Goal: Navigation & Orientation: Find specific page/section

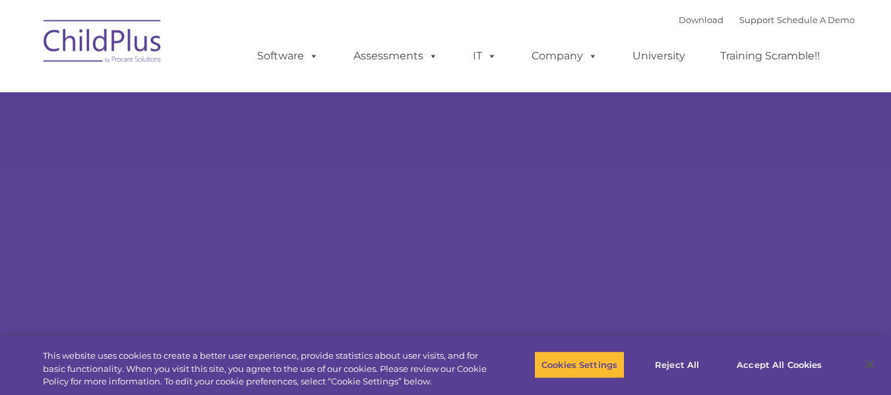
select select "MEDIUM"
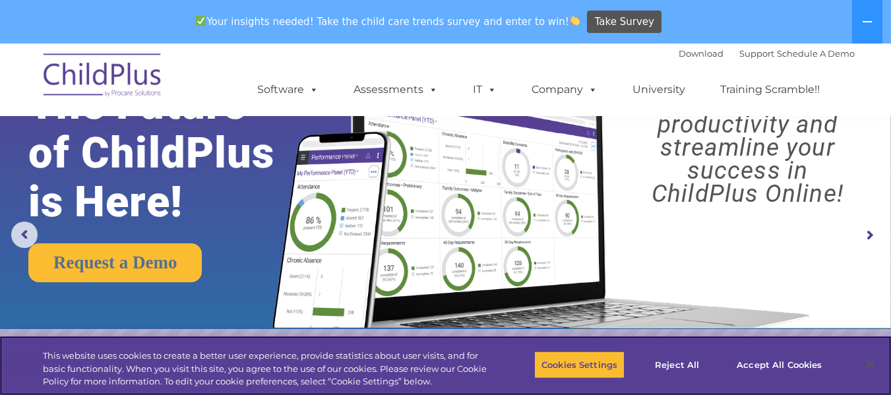
scroll to position [66, 0]
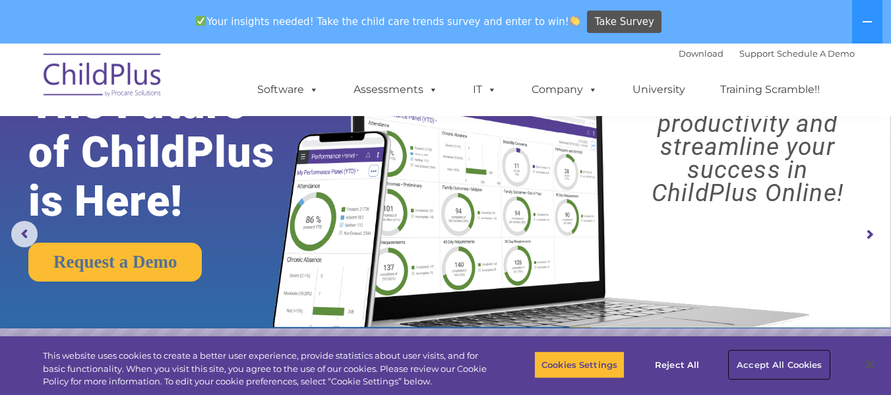
click at [773, 359] on button "Accept All Cookies" at bounding box center [779, 365] width 100 height 28
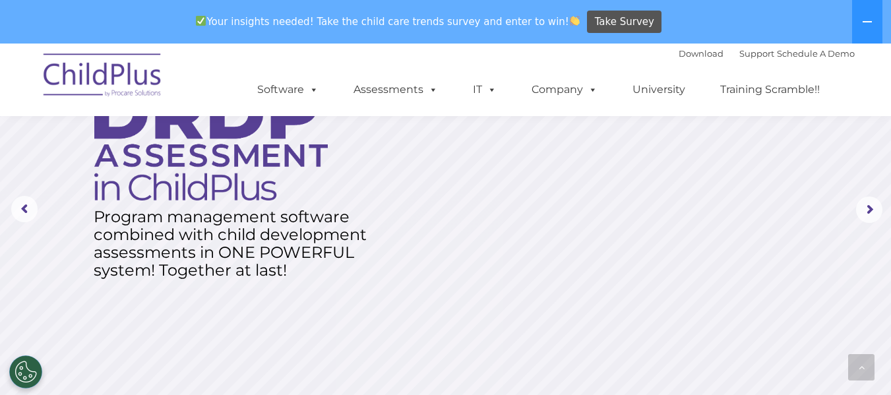
scroll to position [0, 0]
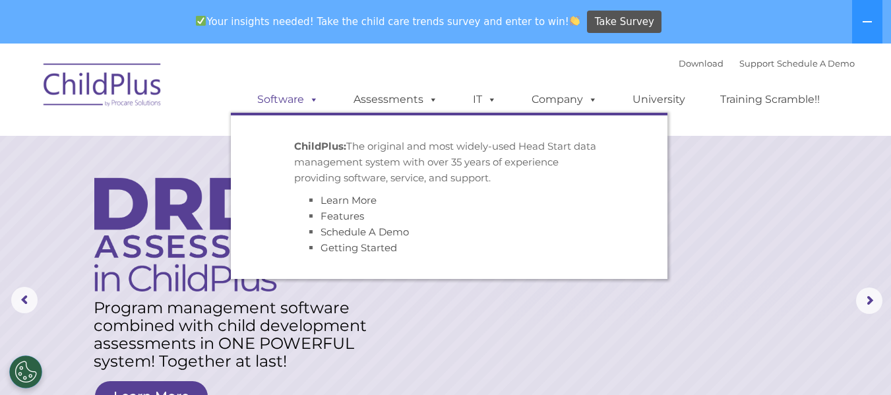
click at [296, 98] on link "Software" at bounding box center [288, 99] width 88 height 26
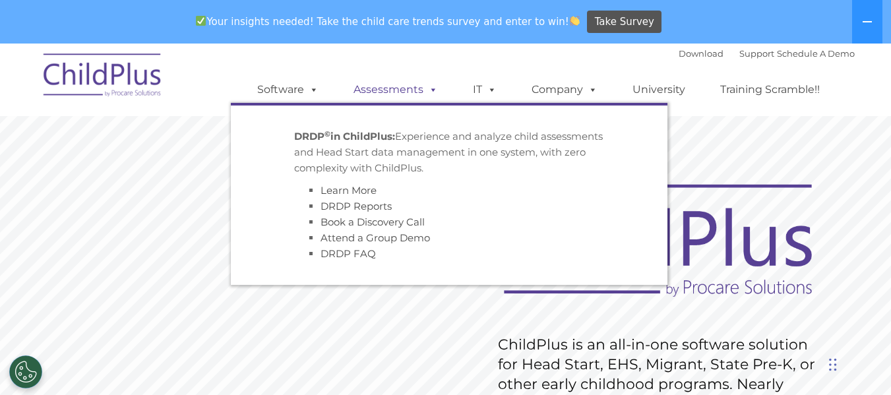
click at [423, 92] on span at bounding box center [430, 89] width 15 height 13
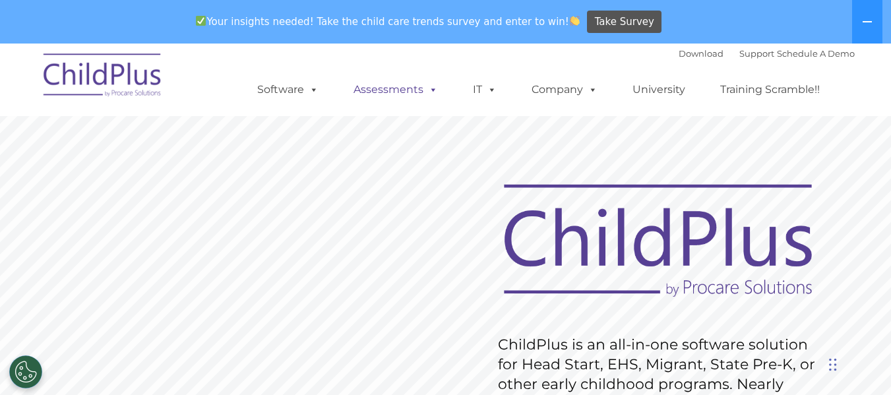
click at [386, 84] on link "Assessments" at bounding box center [395, 89] width 111 height 26
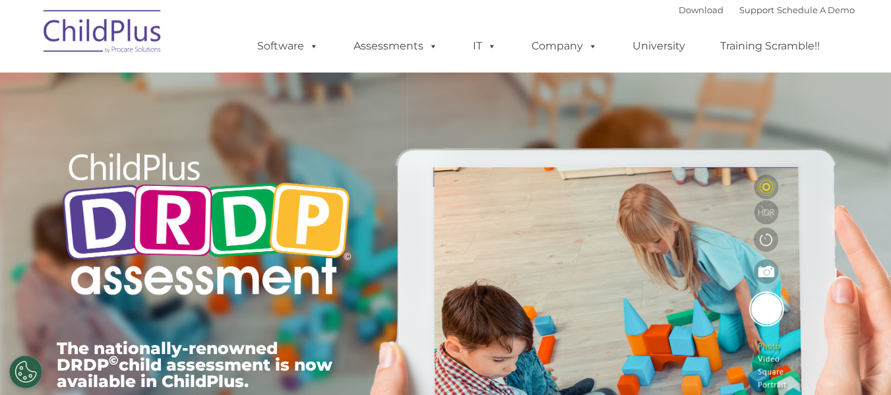
type input ""
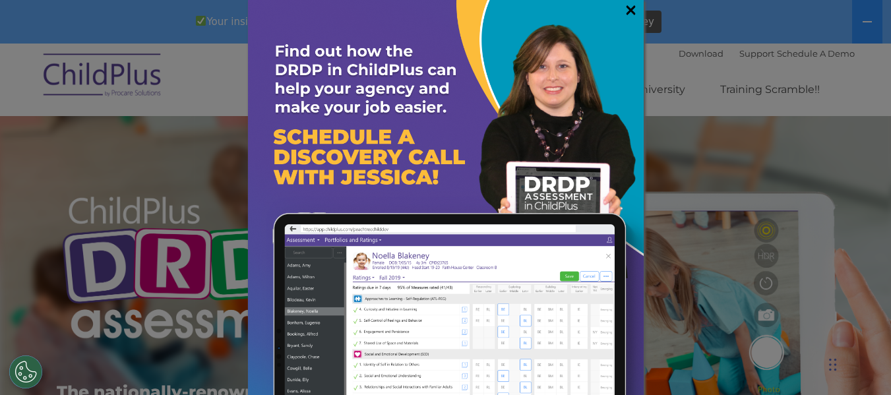
click at [623, 6] on link "×" at bounding box center [630, 9] width 15 height 13
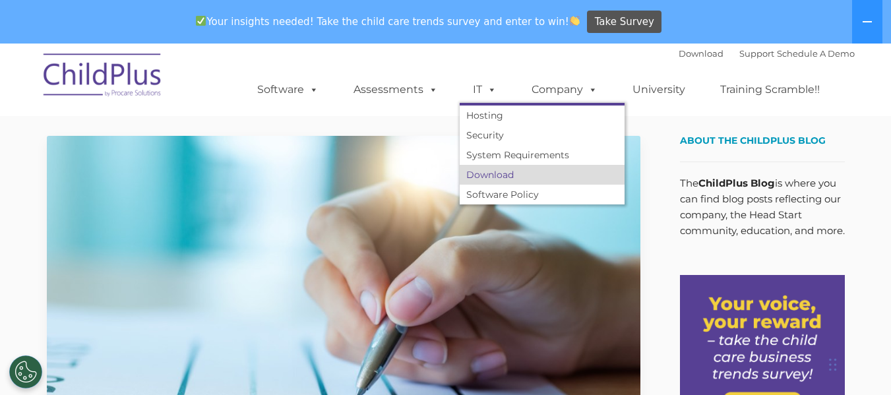
click at [483, 172] on link "Download" at bounding box center [541, 175] width 165 height 20
